Goal: Information Seeking & Learning: Learn about a topic

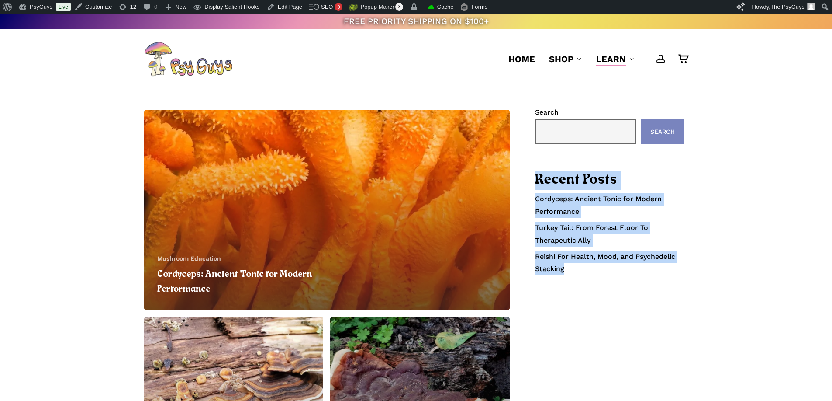
drag, startPoint x: 553, startPoint y: 236, endPoint x: 533, endPoint y: 174, distance: 65.6
click at [533, 174] on div "Cordyceps: Ancient Tonic for Modern Performance Mushroom Education Cordyceps: A…" at bounding box center [416, 313] width 544 height 415
click at [534, 173] on div "Cordyceps: Ancient Tonic for Modern Performance Mushroom Education Cordyceps: A…" at bounding box center [416, 313] width 544 height 415
drag, startPoint x: 536, startPoint y: 177, endPoint x: 604, endPoint y: 278, distance: 122.1
click at [604, 278] on div "Search Search Recent Posts Cordyceps: Ancient Tonic for Modern Performance Turk…" at bounding box center [609, 198] width 149 height 184
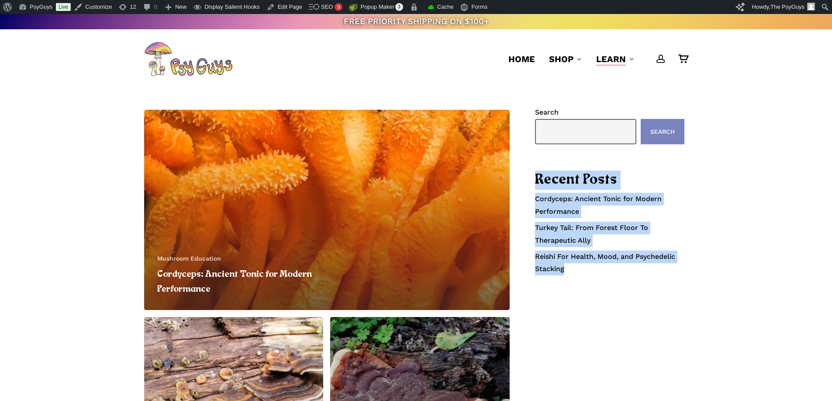
click at [604, 290] on div "Search Search Recent Posts Cordyceps: Ancient Tonic for Modern Performance Turk…" at bounding box center [609, 198] width 149 height 184
drag, startPoint x: 593, startPoint y: 270, endPoint x: 534, endPoint y: 170, distance: 115.9
click at [534, 170] on div "Cordyceps: Ancient Tonic for Modern Performance Mushroom Education Cordyceps: A…" at bounding box center [416, 313] width 544 height 415
drag, startPoint x: 537, startPoint y: 176, endPoint x: 611, endPoint y: 293, distance: 138.4
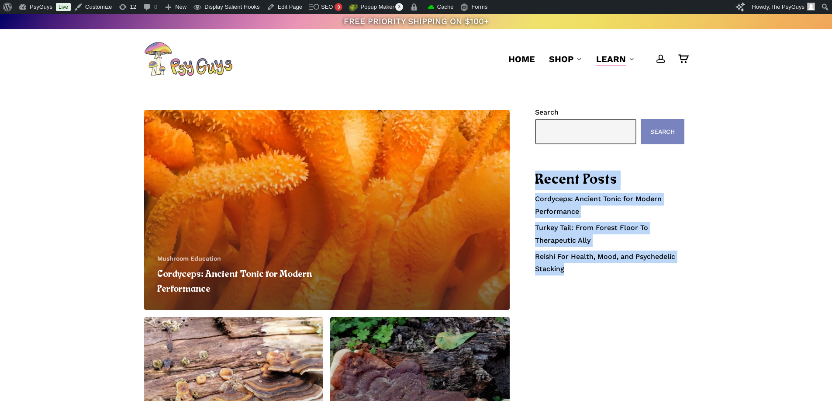
click at [611, 293] on div "Cordyceps: Ancient Tonic for Modern Performance Mushroom Education Cordyceps: A…" at bounding box center [416, 313] width 544 height 415
click at [611, 292] on div "Cordyceps: Ancient Tonic for Modern Performance Mushroom Education Cordyceps: A…" at bounding box center [416, 313] width 544 height 415
drag, startPoint x: 606, startPoint y: 277, endPoint x: 536, endPoint y: 176, distance: 123.7
click at [536, 176] on div "Search Search Recent Posts Cordyceps: Ancient Tonic for Modern Performance Turk…" at bounding box center [609, 198] width 149 height 184
click at [536, 176] on h2 "Recent Posts" at bounding box center [609, 179] width 149 height 19
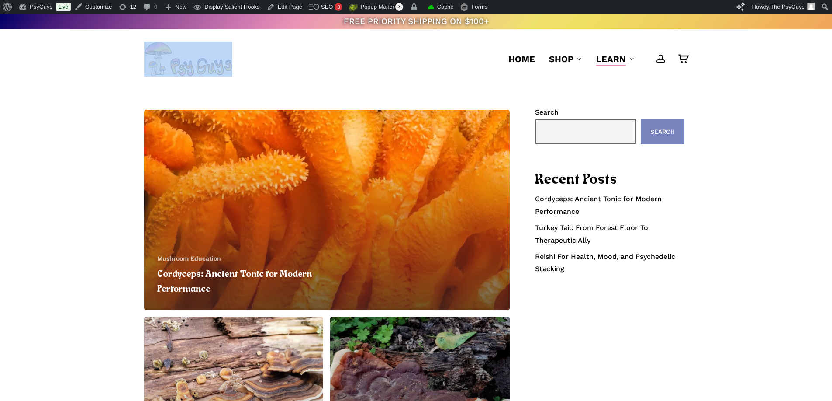
drag, startPoint x: 244, startPoint y: 62, endPoint x: 101, endPoint y: 62, distance: 142.9
click at [105, 58] on div "account 0 Menu Home Shop Gummies Capsules Chocolate Tinctures Vapes View All Le…" at bounding box center [416, 58] width 623 height 59
drag, startPoint x: 87, startPoint y: 79, endPoint x: 115, endPoint y: 28, distance: 57.9
click at [87, 79] on header "account 0 Menu Home Shop Gummies Capsules Chocolate Tinctures Vapes View All Le…" at bounding box center [416, 58] width 832 height 59
drag, startPoint x: 283, startPoint y: 55, endPoint x: 87, endPoint y: 50, distance: 196.2
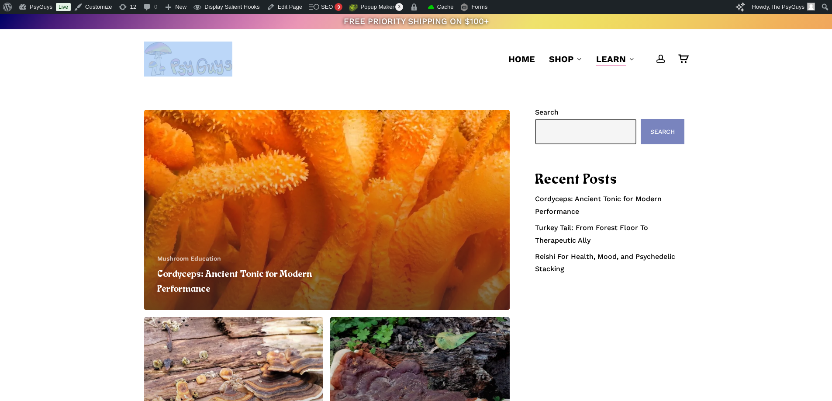
click at [88, 50] on header "account 0 Menu Home Shop Gummies Capsules Chocolate Tinctures Vapes View All Le…" at bounding box center [416, 58] width 832 height 59
click at [80, 51] on header "account 0 Menu Home Shop Gummies Capsules Chocolate Tinctures Vapes View All Le…" at bounding box center [416, 58] width 832 height 59
drag, startPoint x: 282, startPoint y: 55, endPoint x: 74, endPoint y: 51, distance: 208.4
click at [74, 51] on header "account 0 Menu Home Shop Gummies Capsules Chocolate Tinctures Vapes View All Le…" at bounding box center [416, 58] width 832 height 59
click at [72, 52] on header "account 0 Menu Home Shop Gummies Capsules Chocolate Tinctures Vapes View All Le…" at bounding box center [416, 58] width 832 height 59
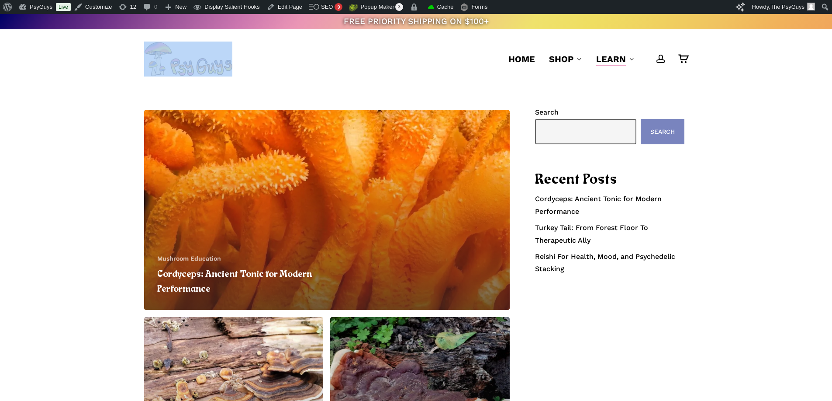
drag, startPoint x: 280, startPoint y: 63, endPoint x: 87, endPoint y: 52, distance: 193.9
click at [90, 50] on header "account 0 Menu Home Shop Gummies Capsules Chocolate Tinctures Vapes View All Le…" at bounding box center [416, 58] width 832 height 59
click at [71, 69] on header "account 0 Menu Home Shop Gummies Capsules Chocolate Tinctures Vapes View All Le…" at bounding box center [416, 58] width 832 height 59
drag, startPoint x: 98, startPoint y: 68, endPoint x: 280, endPoint y: 69, distance: 181.3
click at [280, 69] on header "account 0 Menu Home Shop Gummies Capsules Chocolate Tinctures Vapes View All Le…" at bounding box center [416, 58] width 832 height 59
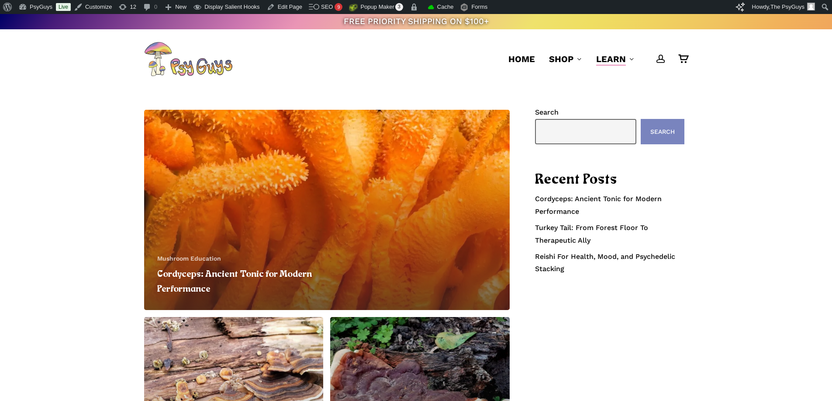
click at [45, 94] on div "Cordyceps: Ancient Tonic for Modern Performance Mushroom Education Cordyceps: A…" at bounding box center [416, 314] width 832 height 450
drag, startPoint x: 266, startPoint y: 63, endPoint x: 113, endPoint y: 70, distance: 153.9
click at [117, 69] on div "account 0 Menu Home Shop Gummies Capsules Chocolate Tinctures Vapes View All Le…" at bounding box center [416, 58] width 623 height 59
click at [109, 76] on div "account 0 Menu Home Shop Gummies Capsules Chocolate Tinctures Vapes View All Le…" at bounding box center [416, 58] width 623 height 59
drag, startPoint x: 63, startPoint y: 186, endPoint x: 68, endPoint y: 209, distance: 23.7
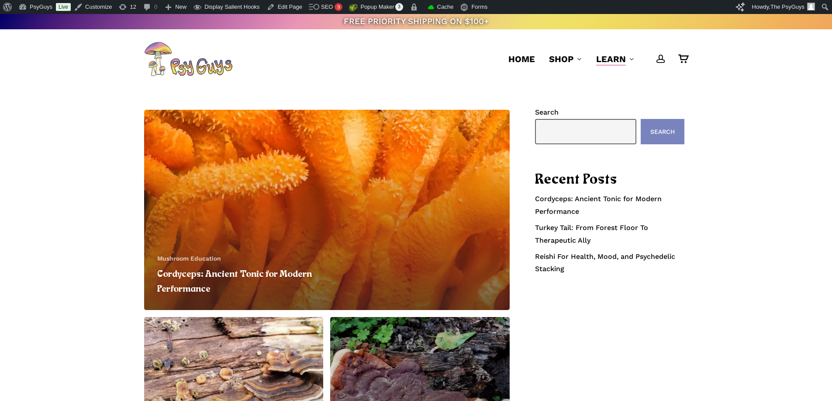
click at [63, 186] on div "Cordyceps: Ancient Tonic for Modern Performance Mushroom Education Cordyceps: A…" at bounding box center [416, 314] width 832 height 450
click at [95, 242] on div "Cordyceps: Ancient Tonic for Modern Performance Mushroom Education Cordyceps: A…" at bounding box center [416, 314] width 832 height 450
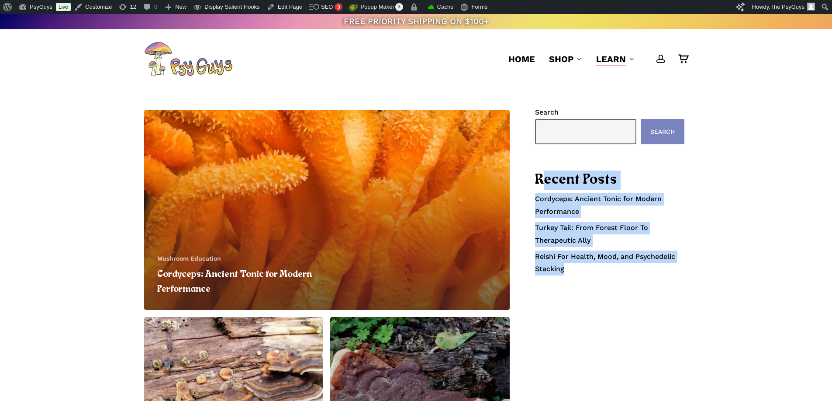
drag, startPoint x: 588, startPoint y: 278, endPoint x: 540, endPoint y: 176, distance: 113.1
click at [540, 176] on div "Search Search Recent Posts Cordyceps: Ancient Tonic for Modern Performance Turk…" at bounding box center [609, 198] width 149 height 184
click at [582, 291] on div "Cordyceps: Ancient Tonic for Modern Performance Mushroom Education Cordyceps: A…" at bounding box center [416, 313] width 544 height 415
drag, startPoint x: 529, startPoint y: 171, endPoint x: 587, endPoint y: 273, distance: 118.0
click at [587, 273] on div "Cordyceps: Ancient Tonic for Modern Performance Mushroom Education Cordyceps: A…" at bounding box center [416, 313] width 544 height 415
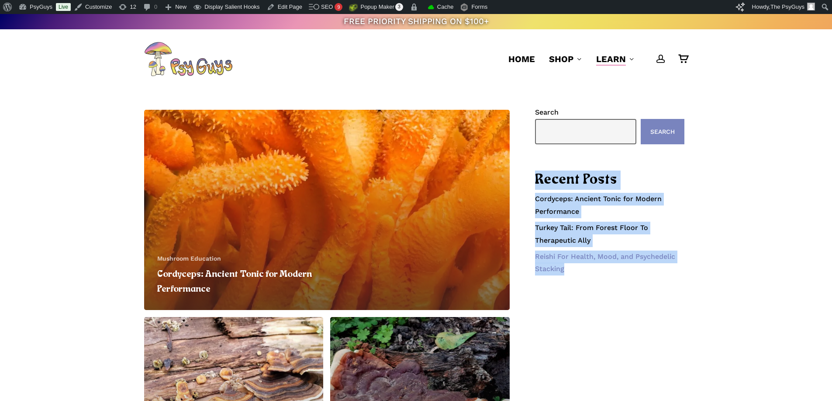
click at [587, 273] on link "Reishi For Health, Mood, and Psychedelic Stacking" at bounding box center [609, 262] width 149 height 25
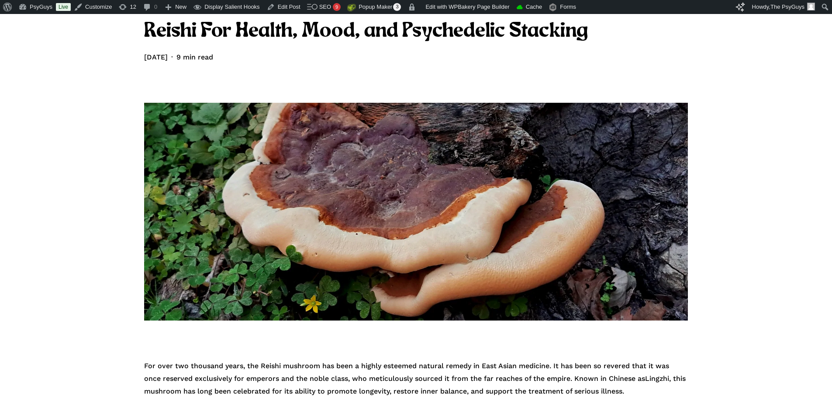
scroll to position [44, 0]
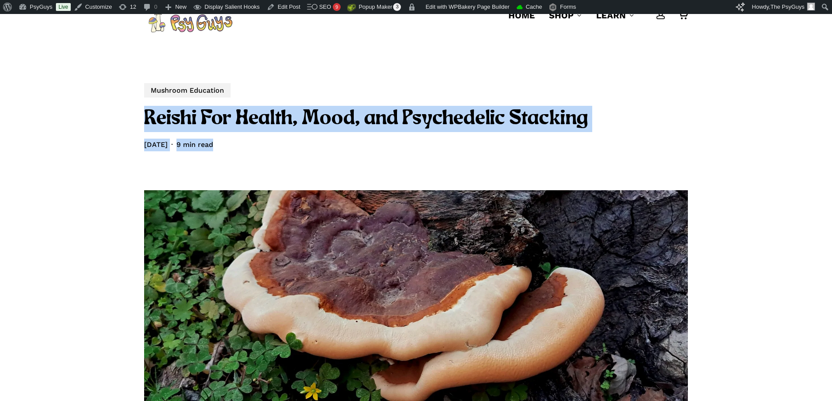
drag, startPoint x: 275, startPoint y: 147, endPoint x: 117, endPoint y: 111, distance: 162.7
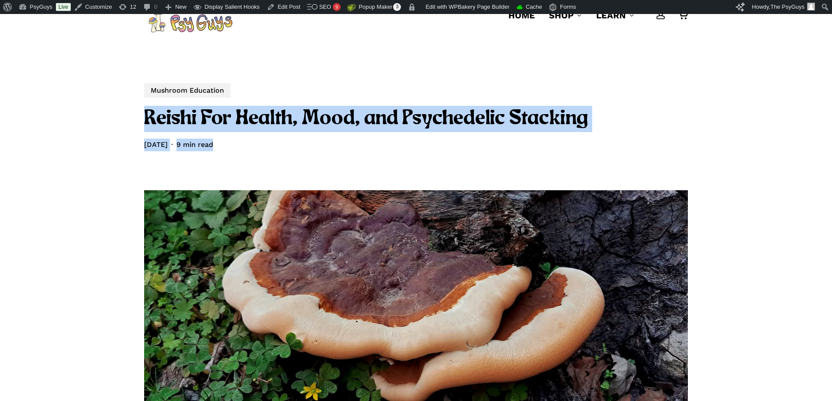
drag, startPoint x: 263, startPoint y: 135, endPoint x: 136, endPoint y: 112, distance: 129.7
drag, startPoint x: 135, startPoint y: 112, endPoint x: 281, endPoint y: 138, distance: 148.8
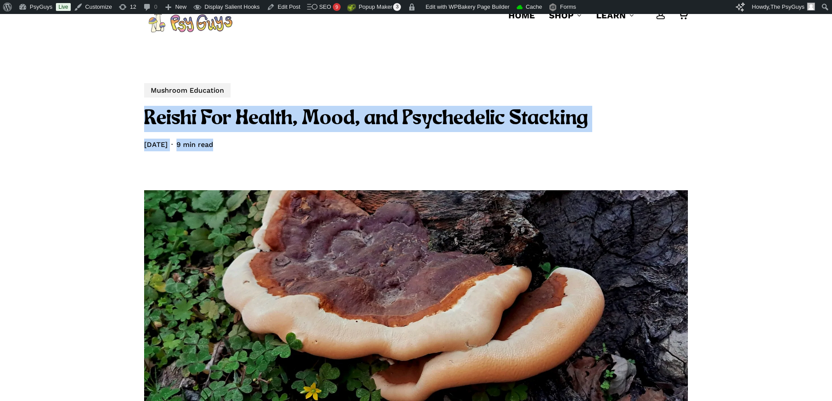
click at [263, 150] on div "July 2, 2025 August 26th, 2025 9 min read" at bounding box center [416, 144] width 544 height 13
drag, startPoint x: 270, startPoint y: 142, endPoint x: 123, endPoint y: 117, distance: 148.5
drag, startPoint x: 164, startPoint y: 122, endPoint x: 257, endPoint y: 145, distance: 95.8
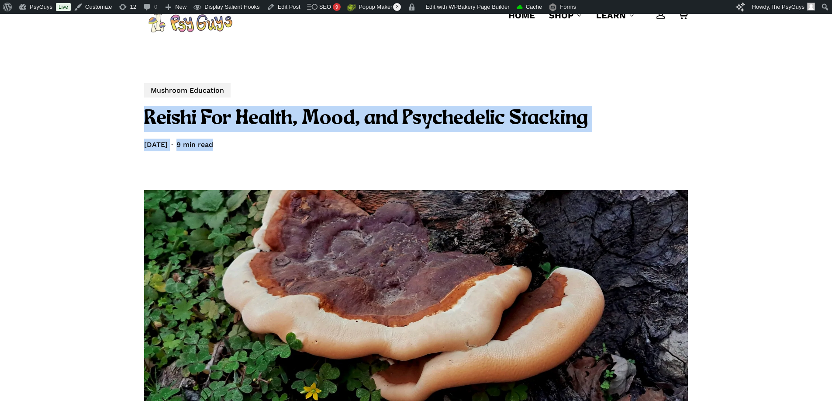
click at [257, 145] on div "July 2, 2025 August 26th, 2025 9 min read" at bounding box center [416, 144] width 544 height 13
drag, startPoint x: 264, startPoint y: 145, endPoint x: 134, endPoint y: 123, distance: 132.2
click at [258, 143] on div "July 2, 2025 August 26th, 2025 9 min read" at bounding box center [416, 144] width 544 height 13
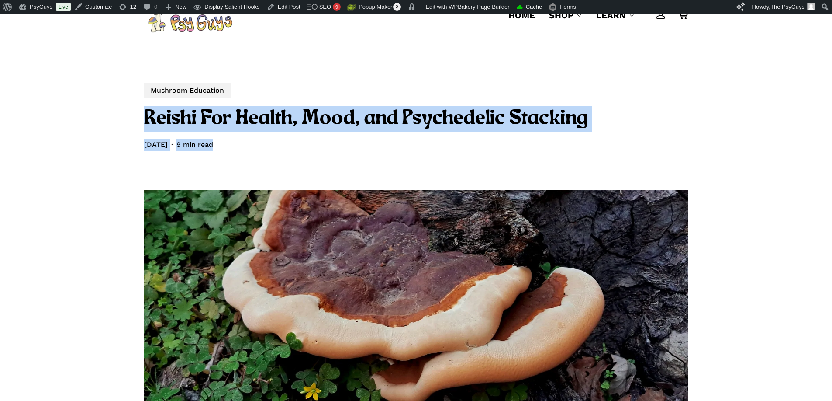
drag, startPoint x: 235, startPoint y: 141, endPoint x: 118, endPoint y: 118, distance: 120.0
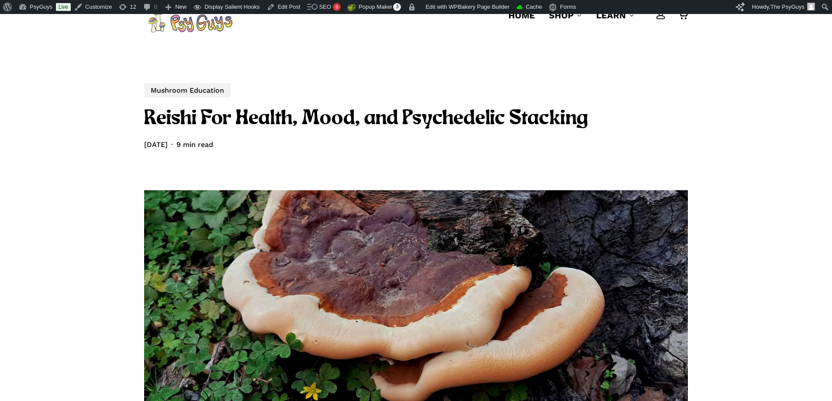
click at [474, 121] on h1 "Reishi For Health, Mood, and Psychedelic Stacking" at bounding box center [416, 119] width 544 height 26
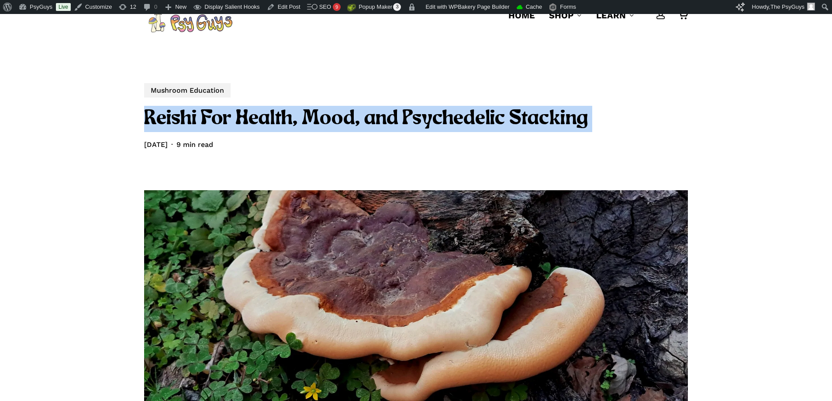
click at [474, 121] on h1 "Reishi For Health, Mood, and Psychedelic Stacking" at bounding box center [416, 119] width 544 height 26
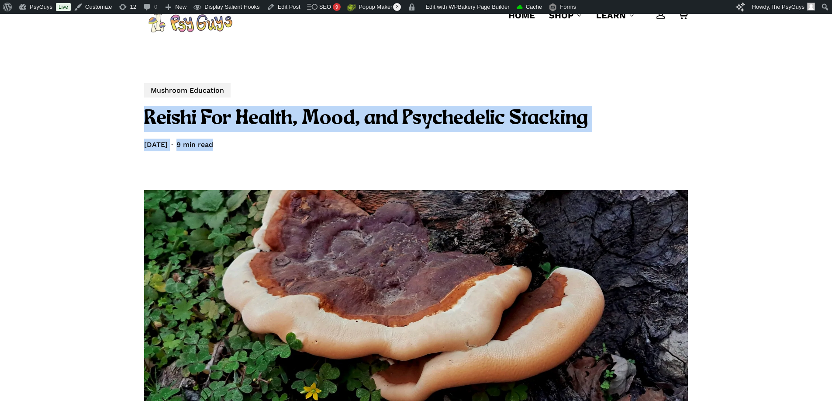
drag, startPoint x: 272, startPoint y: 138, endPoint x: 128, endPoint y: 118, distance: 145.2
drag, startPoint x: 254, startPoint y: 149, endPoint x: 133, endPoint y: 122, distance: 124.0
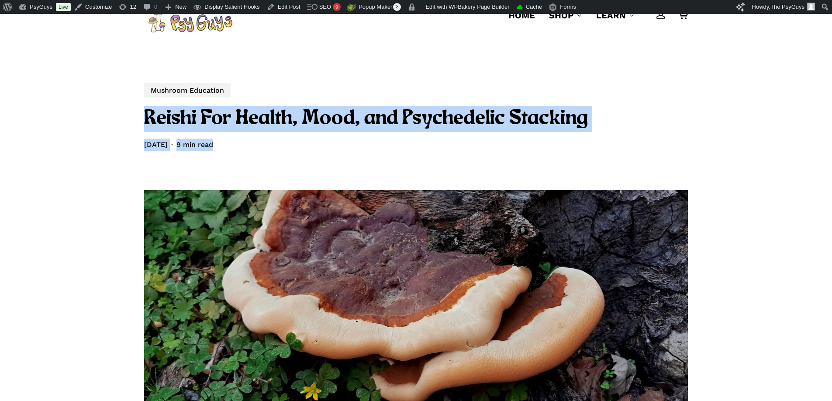
drag, startPoint x: 264, startPoint y: 145, endPoint x: 109, endPoint y: 114, distance: 158.2
drag, startPoint x: 224, startPoint y: 144, endPoint x: 108, endPoint y: 116, distance: 119.2
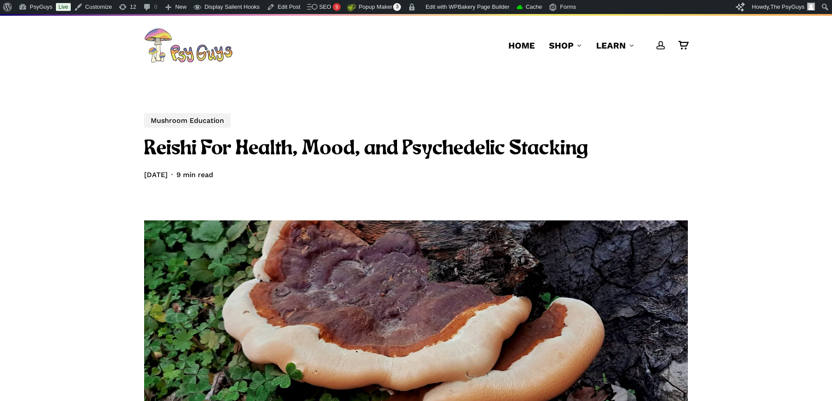
scroll to position [0, 0]
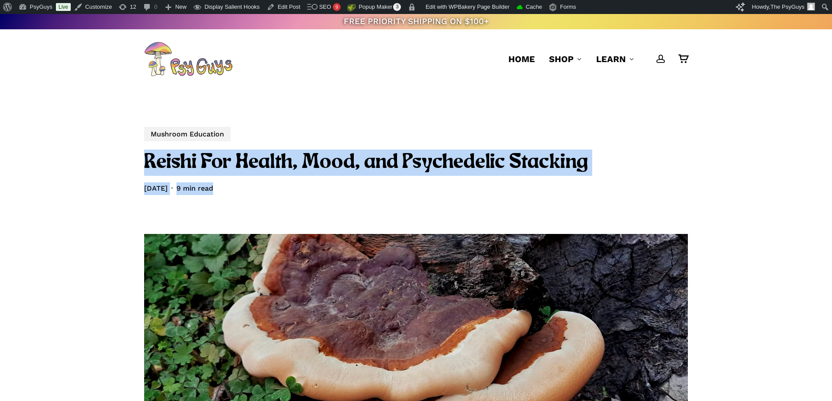
drag, startPoint x: 263, startPoint y: 184, endPoint x: 128, endPoint y: 161, distance: 137.0
drag, startPoint x: 141, startPoint y: 157, endPoint x: 274, endPoint y: 190, distance: 137.3
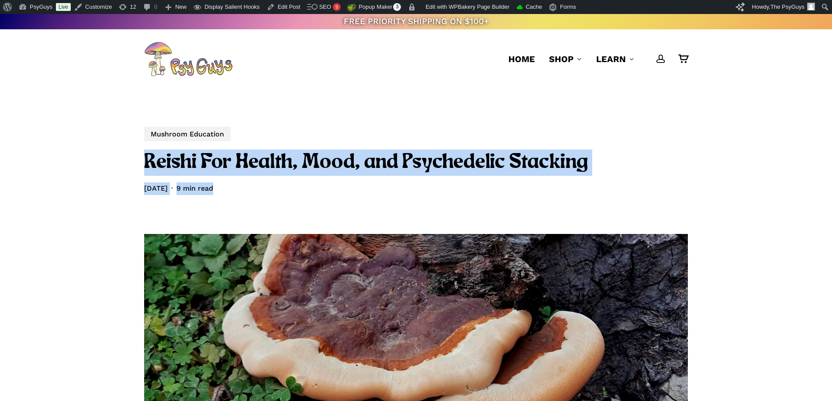
click at [274, 190] on div "July 2, 2025 August 26th, 2025 9 min read" at bounding box center [416, 188] width 544 height 13
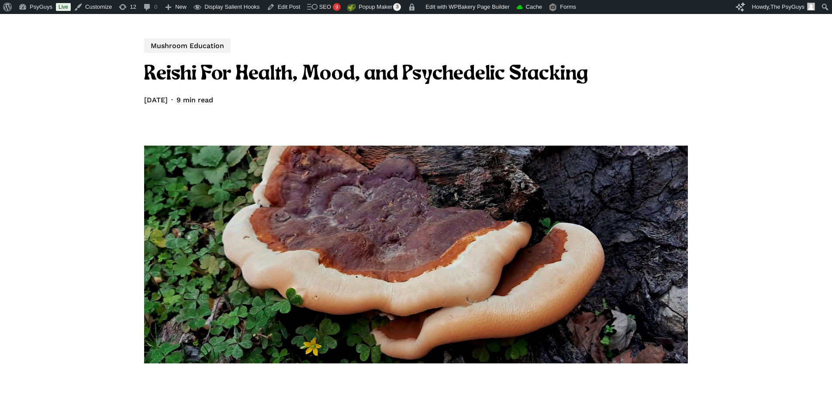
scroll to position [87, 0]
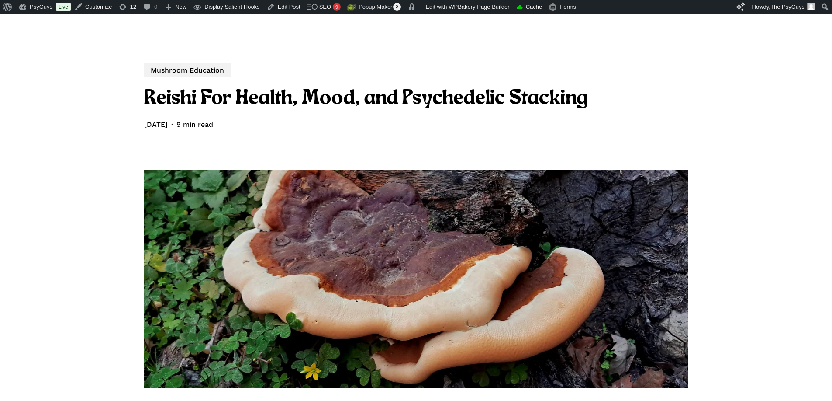
scroll to position [0, 0]
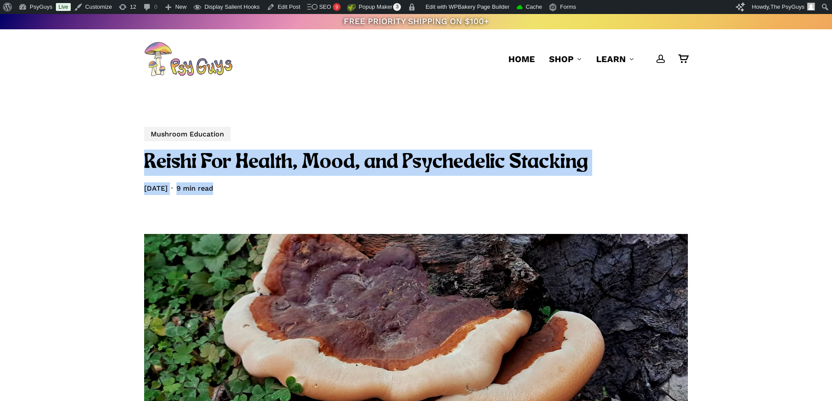
drag, startPoint x: 176, startPoint y: 166, endPoint x: 126, endPoint y: 156, distance: 50.4
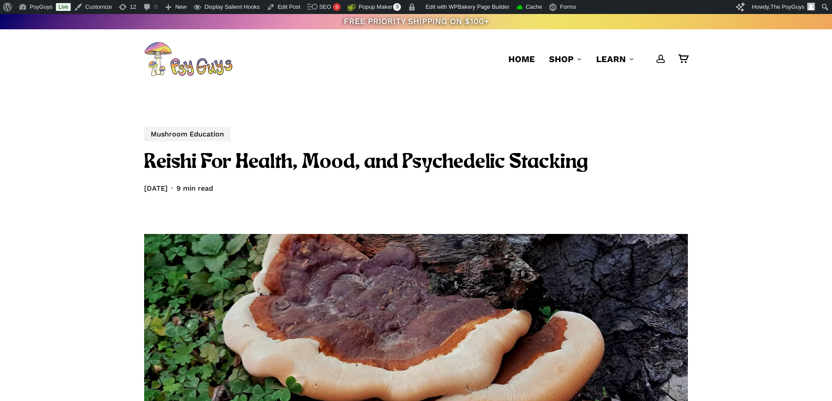
click at [260, 159] on h1 "Reishi For Health, Mood, and Psychedelic Stacking" at bounding box center [416, 162] width 544 height 26
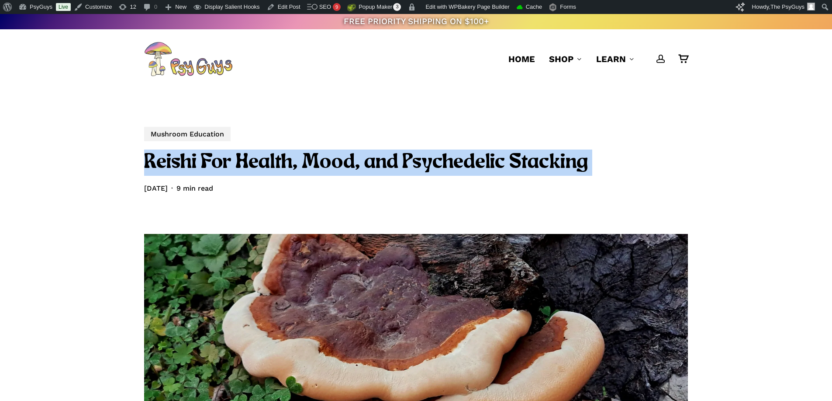
click at [260, 159] on h1 "Reishi For Health, Mood, and Psychedelic Stacking" at bounding box center [416, 162] width 544 height 26
click at [285, 159] on h1 "Reishi For Health, Mood, and Psychedelic Stacking" at bounding box center [416, 162] width 544 height 26
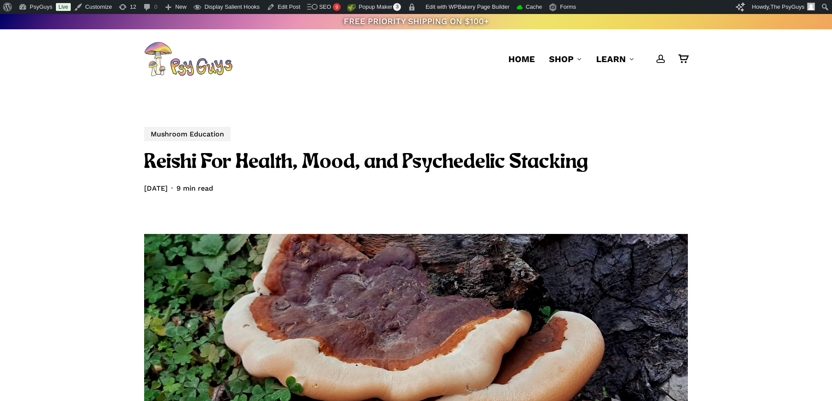
click at [250, 185] on div "July 2, 2025 August 26th, 2025 9 min read" at bounding box center [416, 188] width 544 height 13
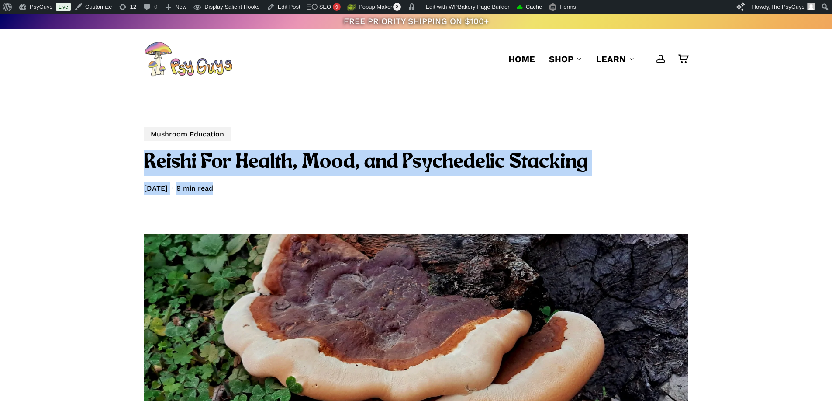
drag, startPoint x: 241, startPoint y: 186, endPoint x: 139, endPoint y: 163, distance: 104.3
drag, startPoint x: 193, startPoint y: 168, endPoint x: 245, endPoint y: 188, distance: 55.9
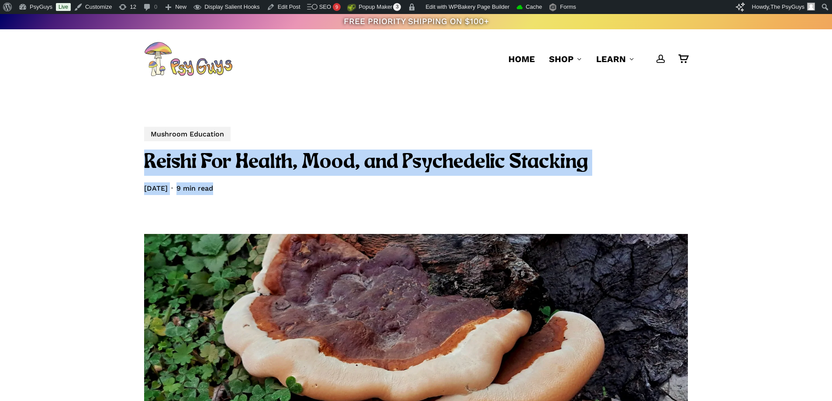
click at [249, 187] on div "July 2, 2025 August 26th, 2025 9 min read" at bounding box center [416, 188] width 544 height 13
drag, startPoint x: 198, startPoint y: 183, endPoint x: 124, endPoint y: 163, distance: 77.4
drag, startPoint x: 137, startPoint y: 157, endPoint x: 272, endPoint y: 190, distance: 138.6
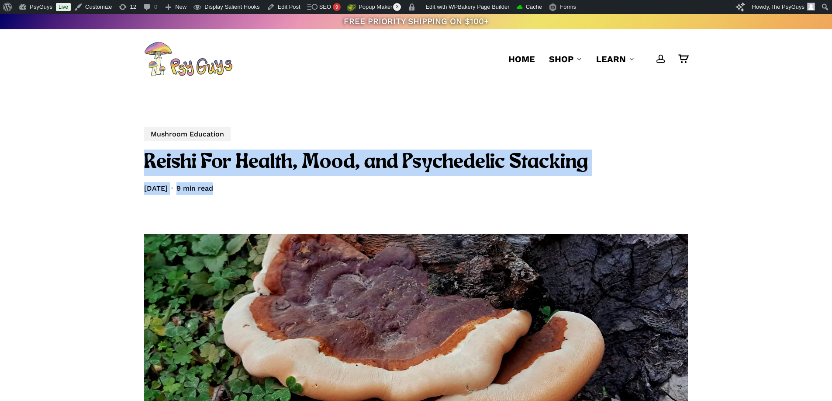
click at [272, 190] on div "July 2, 2025 August 26th, 2025 9 min read" at bounding box center [416, 188] width 544 height 13
drag, startPoint x: 147, startPoint y: 170, endPoint x: 123, endPoint y: 163, distance: 25.1
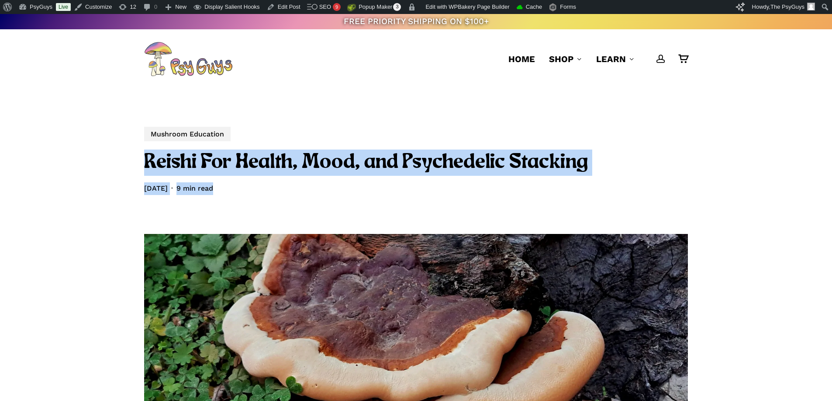
drag, startPoint x: 256, startPoint y: 186, endPoint x: 134, endPoint y: 167, distance: 124.3
drag, startPoint x: 243, startPoint y: 185, endPoint x: 116, endPoint y: 165, distance: 129.1
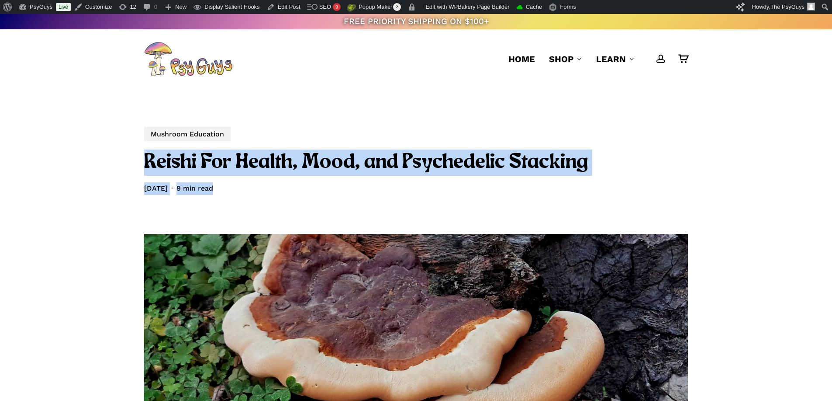
drag, startPoint x: 141, startPoint y: 160, endPoint x: 242, endPoint y: 186, distance: 104.2
click at [248, 187] on div "July 2, 2025 August 26th, 2025 9 min read" at bounding box center [416, 188] width 544 height 13
drag, startPoint x: 145, startPoint y: 173, endPoint x: 123, endPoint y: 168, distance: 23.2
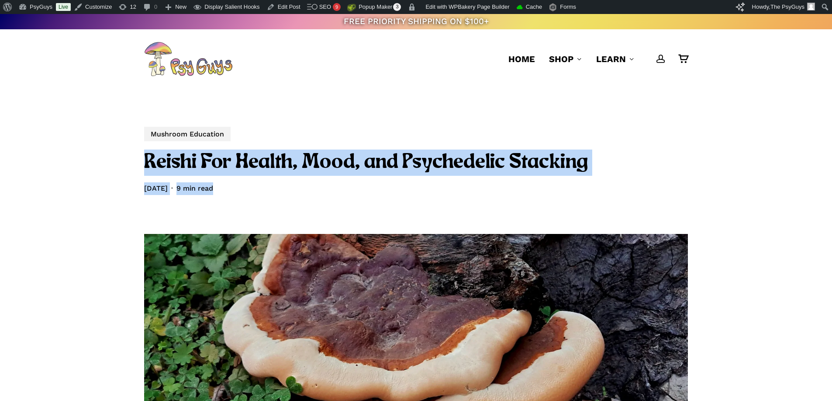
drag, startPoint x: 144, startPoint y: 172, endPoint x: 122, endPoint y: 166, distance: 23.1
drag, startPoint x: 260, startPoint y: 187, endPoint x: 115, endPoint y: 154, distance: 149.1
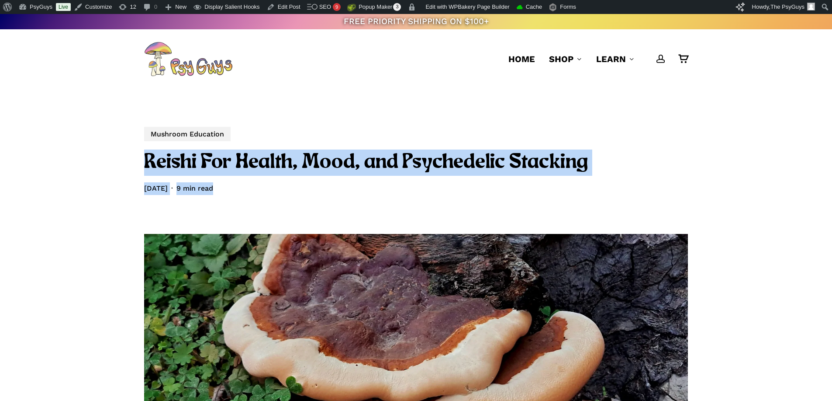
drag, startPoint x: 126, startPoint y: 156, endPoint x: 259, endPoint y: 193, distance: 138.0
click at [261, 194] on div "July 2, 2025 August 26th, 2025 9 min read" at bounding box center [416, 188] width 544 height 13
drag, startPoint x: 275, startPoint y: 188, endPoint x: 123, endPoint y: 159, distance: 154.5
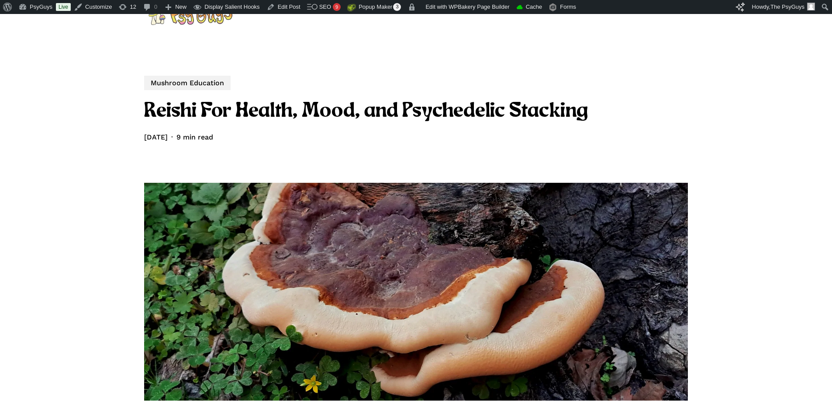
scroll to position [44, 0]
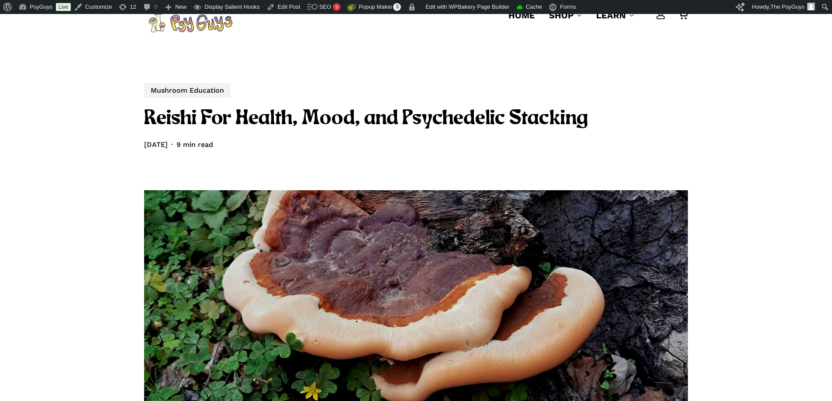
drag, startPoint x: 90, startPoint y: 351, endPoint x: 76, endPoint y: 385, distance: 36.8
click at [275, 154] on div "Mushroom Education Reishi For Health, Mood, and Psychedelic Stacking July 2, 20…" at bounding box center [416, 246] width 544 height 402
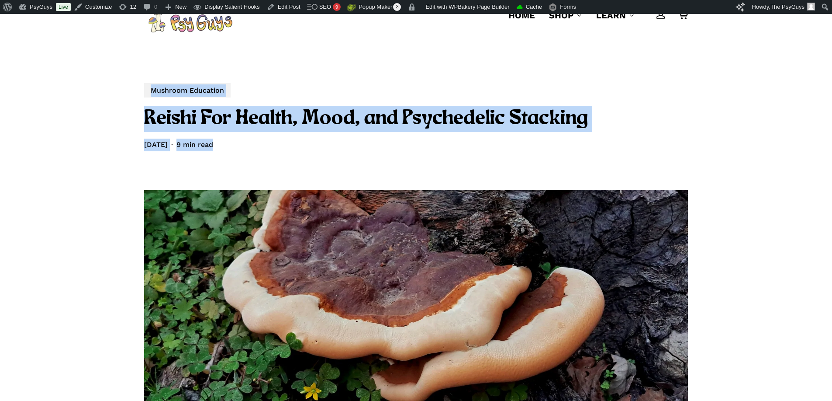
drag, startPoint x: 229, startPoint y: 134, endPoint x: 136, endPoint y: 93, distance: 101.7
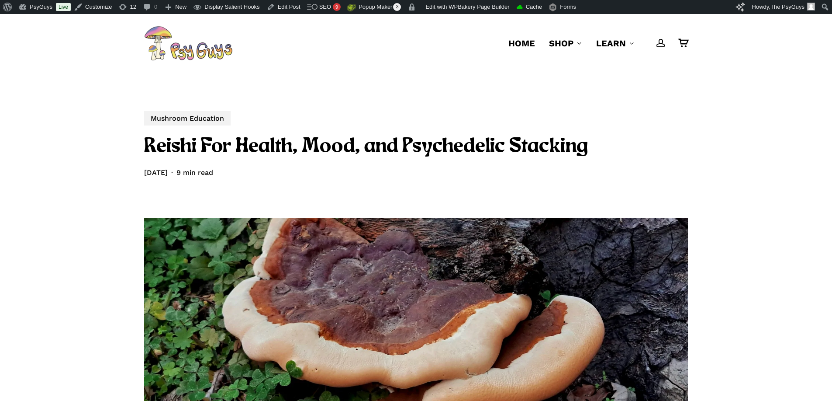
scroll to position [0, 0]
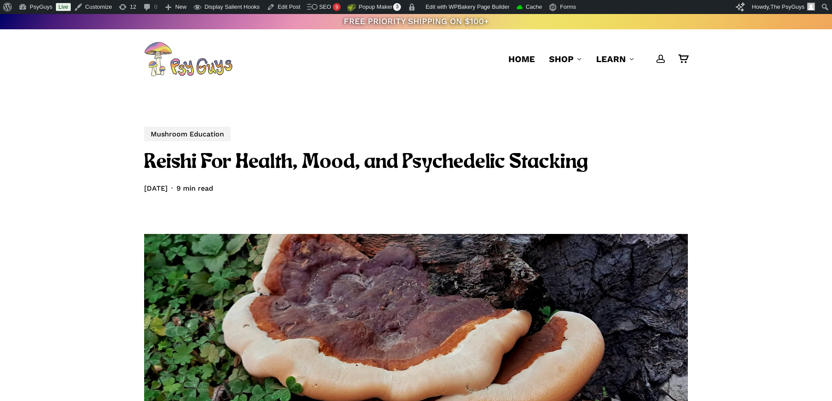
click at [337, 162] on h1 "Reishi For Health, Mood, and Psychedelic Stacking" at bounding box center [416, 162] width 544 height 26
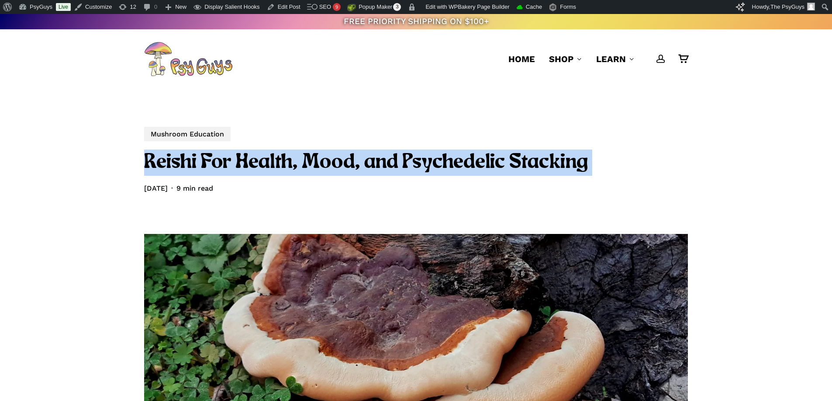
click at [337, 162] on h1 "Reishi For Health, Mood, and Psychedelic Stacking" at bounding box center [416, 162] width 544 height 26
click at [338, 160] on h1 "Reishi For Health, Mood, and Psychedelic Stacking" at bounding box center [416, 162] width 544 height 26
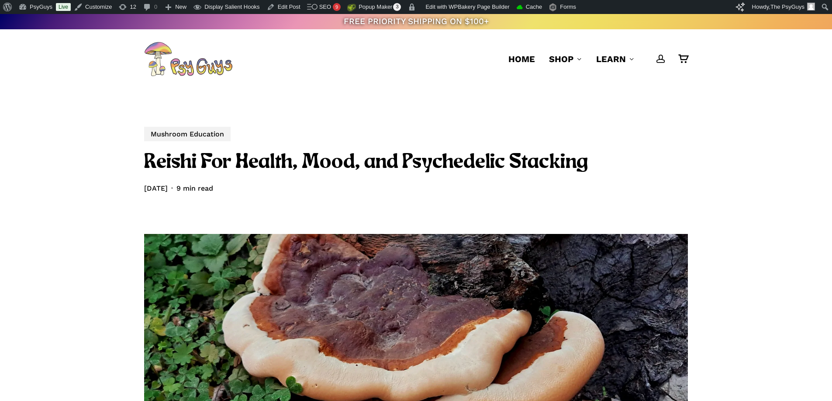
click at [301, 89] on div "Mushroom Education Reishi For Health, Mood, and Psychedelic Stacking July 2, 20…" at bounding box center [416, 290] width 544 height 402
drag, startPoint x: 107, startPoint y: 218, endPoint x: 197, endPoint y: 30, distance: 208.9
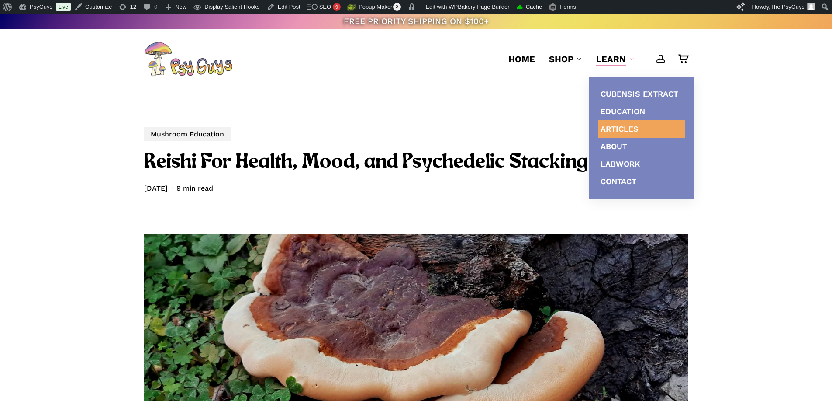
click at [616, 124] on span "Articles" at bounding box center [620, 128] width 38 height 9
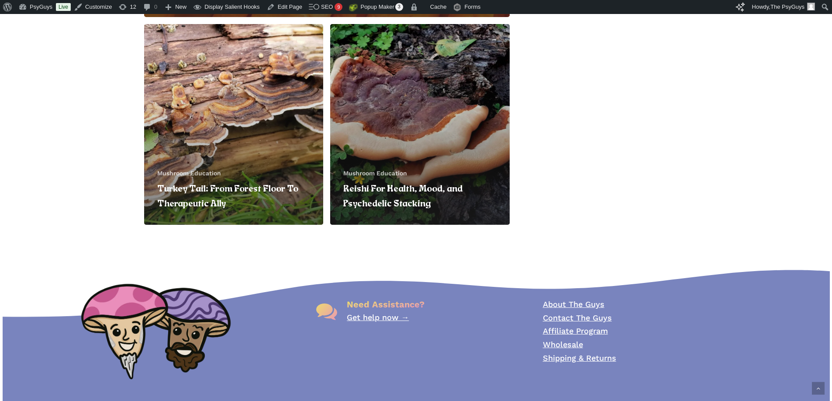
scroll to position [346, 0]
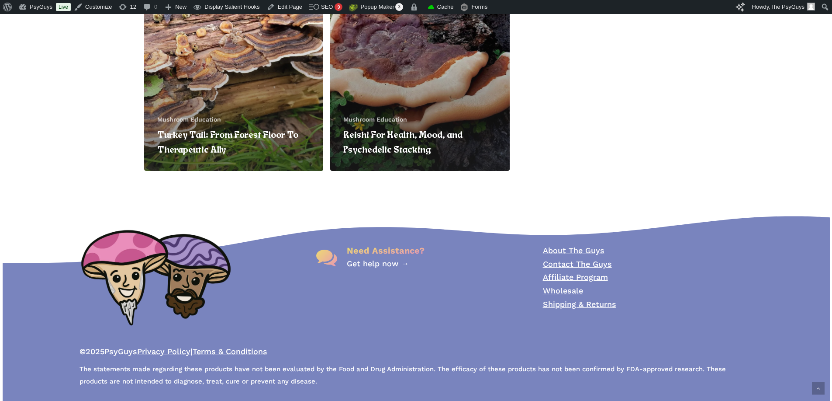
click at [394, 265] on link "Get help now →" at bounding box center [378, 263] width 62 height 9
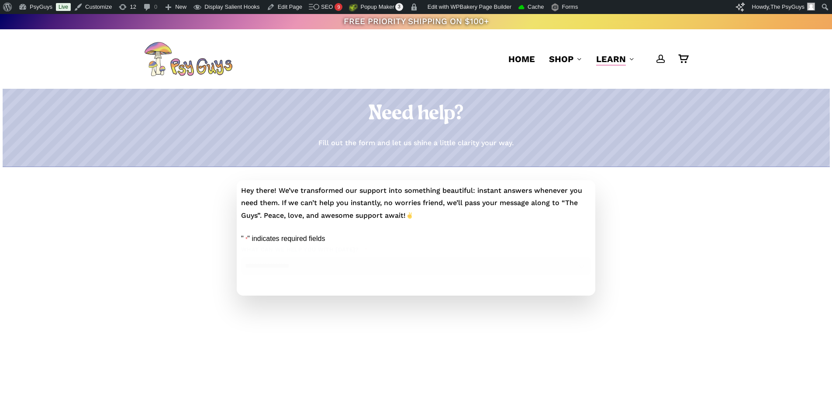
click at [332, 196] on p "Hey there! We’ve transformed our support into something beautiful: instant answ…" at bounding box center [416, 203] width 350 height 38
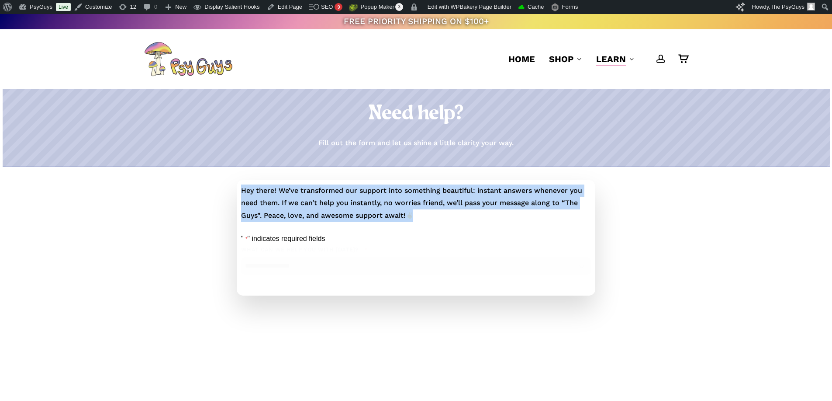
click at [332, 196] on p "Hey there! We’ve transformed our support into something beautiful: instant answ…" at bounding box center [416, 203] width 350 height 38
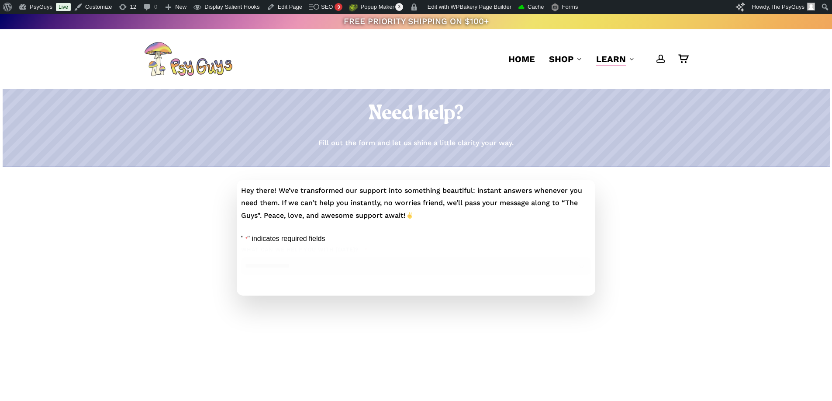
click at [171, 195] on div at bounding box center [185, 238] width 93 height 116
click at [167, 120] on h1 "Need help?" at bounding box center [416, 114] width 544 height 24
